Goal: Find specific page/section: Find specific page/section

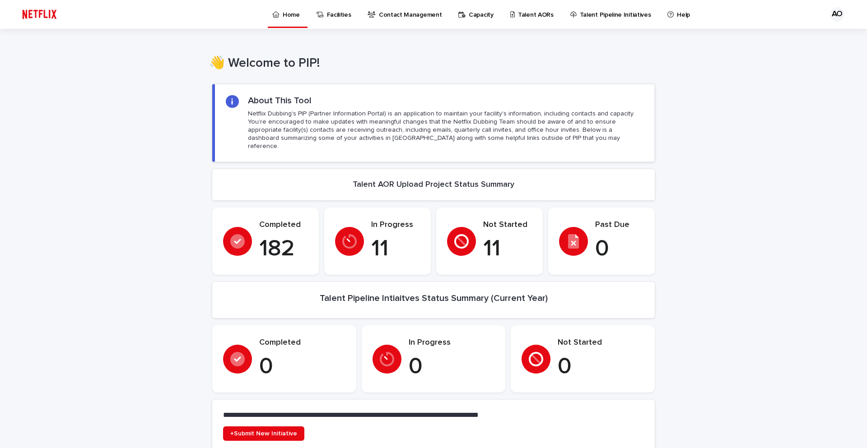
click at [528, 14] on p "Talent AORs" at bounding box center [536, 9] width 36 height 19
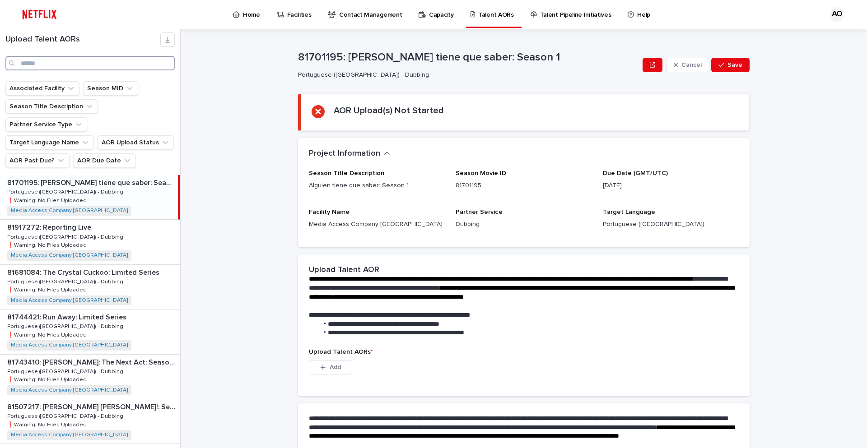
click at [68, 63] on input "Search" at bounding box center [89, 63] width 169 height 14
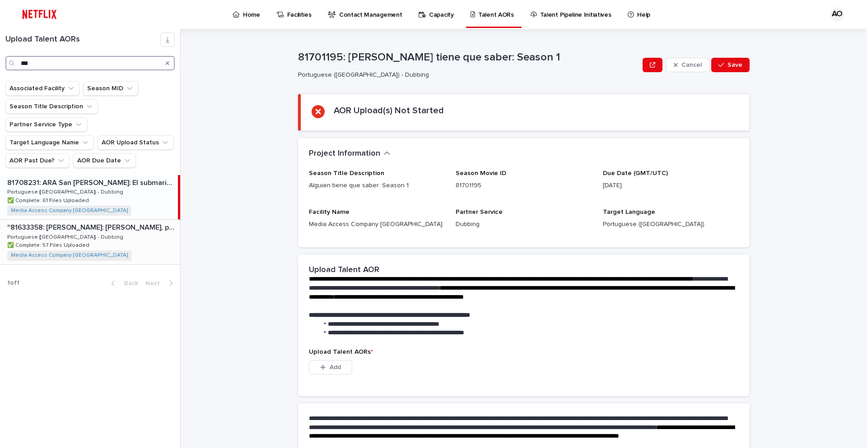
type input "***"
click at [108, 220] on div ""81633358: [PERSON_NAME]: [PERSON_NAME], puedo y quiero: Limited Series" "81633…" at bounding box center [90, 242] width 180 height 44
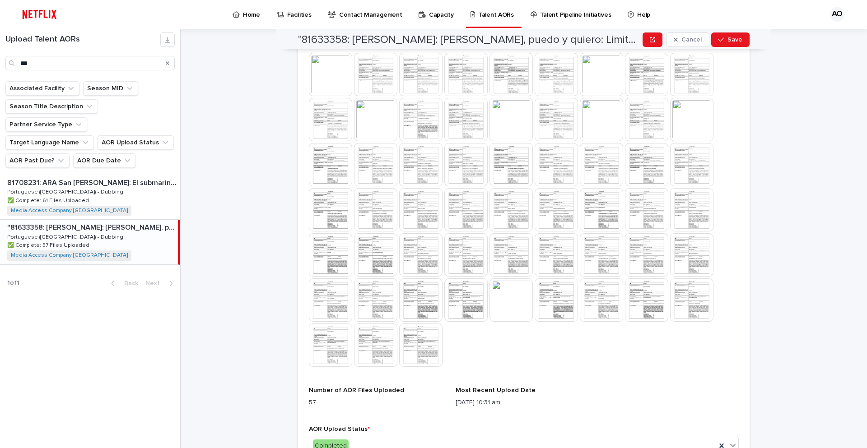
scroll to position [347, 0]
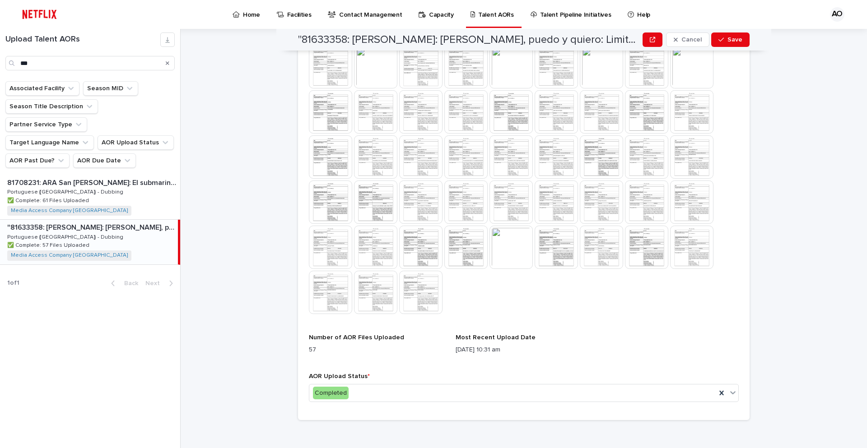
click at [243, 88] on div ""81633358: [PERSON_NAME]: [PERSON_NAME], puedo y quiero: Limited Series" Cancel…" at bounding box center [530, 239] width 676 height 420
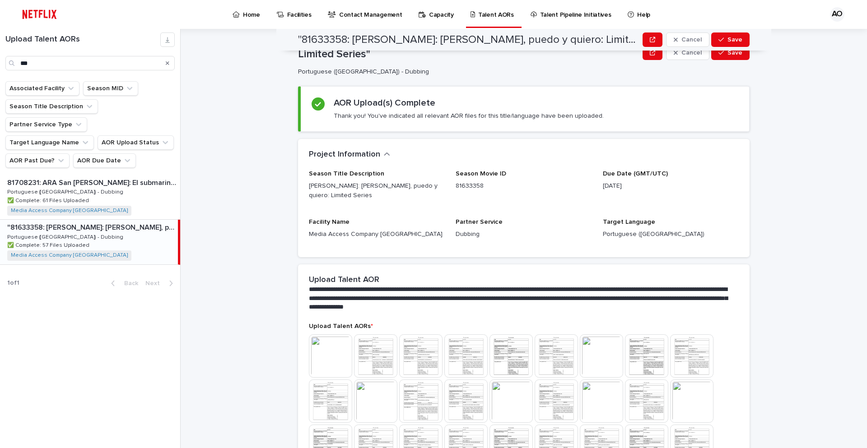
scroll to position [0, 0]
